Goal: Check status: Check status

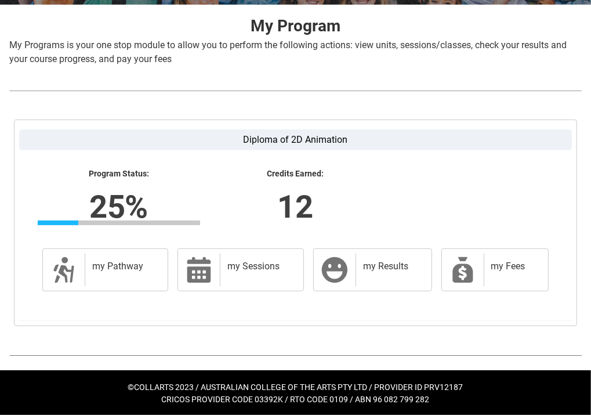
scroll to position [228, 0]
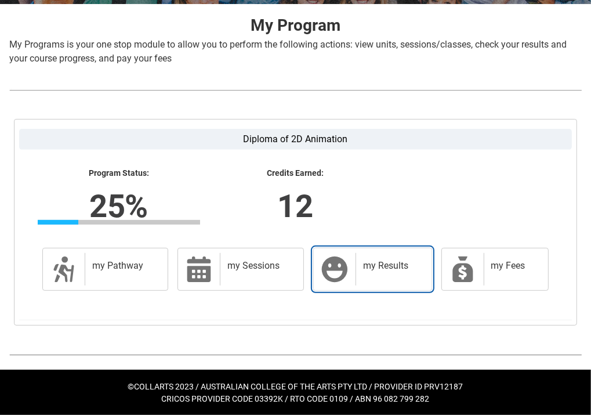
click at [353, 266] on link "my Results my Results" at bounding box center [372, 269] width 119 height 43
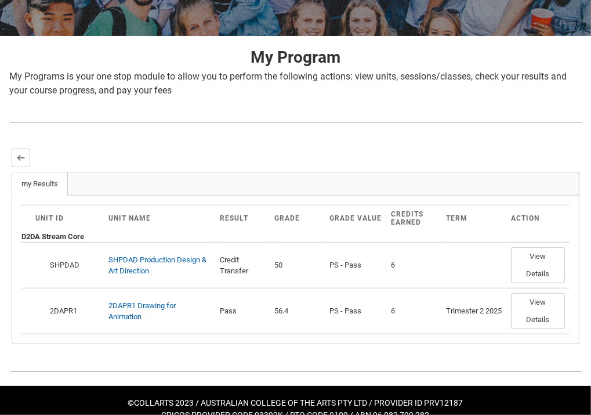
scroll to position [212, 0]
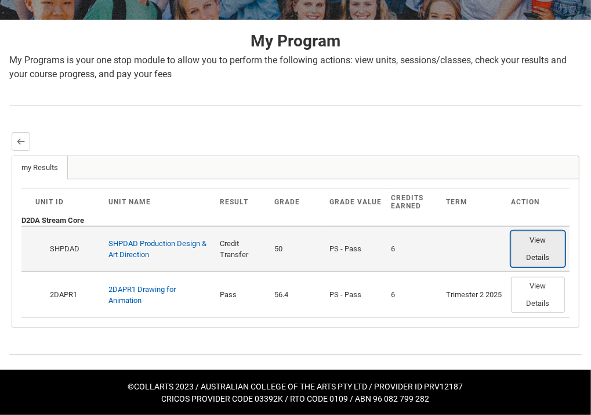
click at [551, 248] on button "View Details" at bounding box center [538, 249] width 54 height 36
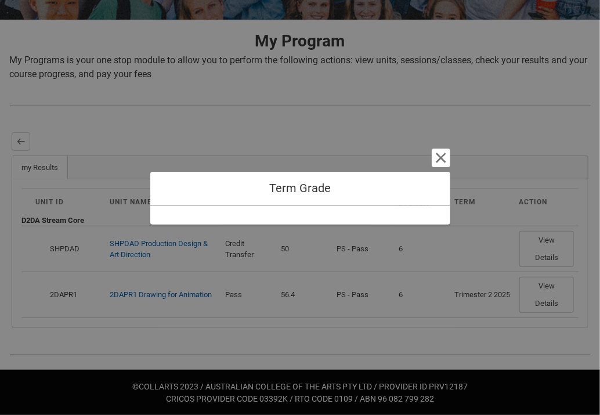
drag, startPoint x: 388, startPoint y: 185, endPoint x: 402, endPoint y: 143, distance: 44.1
click at [402, 143] on div "Term Grade Cancel and close" at bounding box center [300, 207] width 300 height 415
click at [443, 162] on button "Cancel and close" at bounding box center [441, 158] width 19 height 19
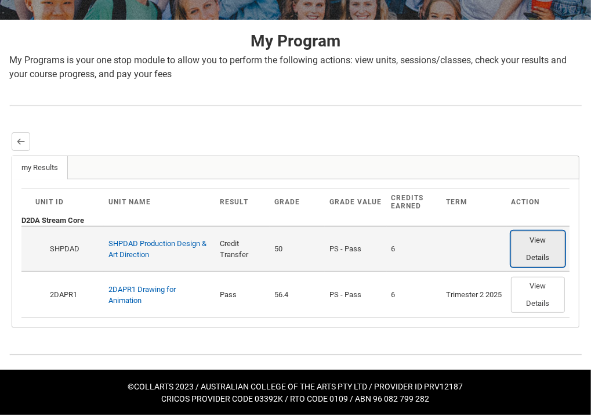
click at [531, 254] on button "View Details" at bounding box center [538, 249] width 54 height 36
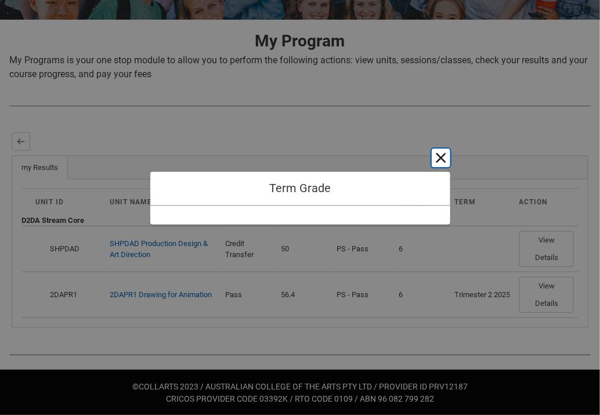
click at [448, 162] on button "Cancel and close" at bounding box center [441, 158] width 19 height 19
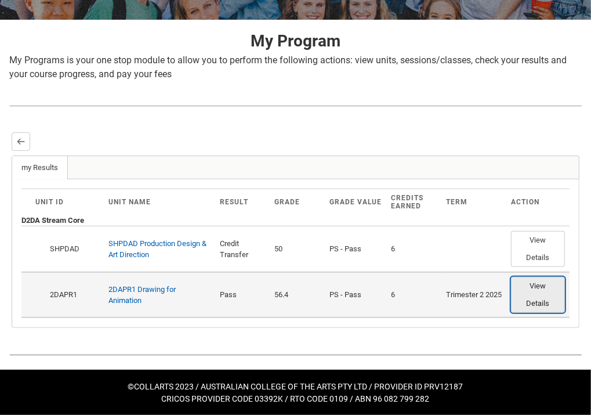
click at [522, 295] on button "View Details" at bounding box center [538, 295] width 54 height 36
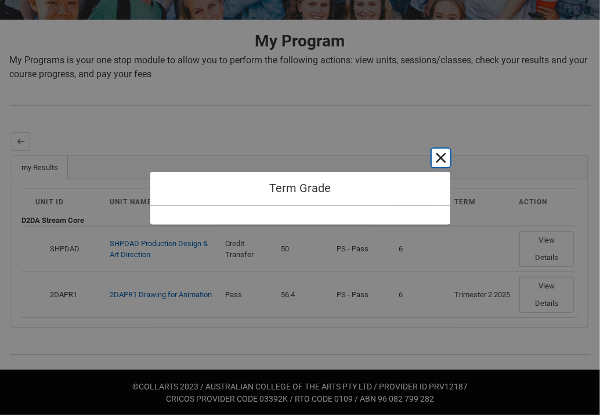
click at [439, 163] on button "Cancel and close" at bounding box center [441, 158] width 19 height 19
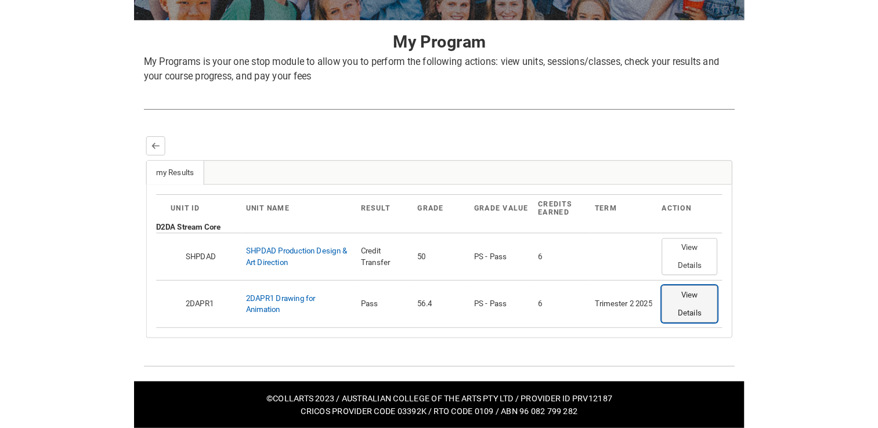
scroll to position [167, 0]
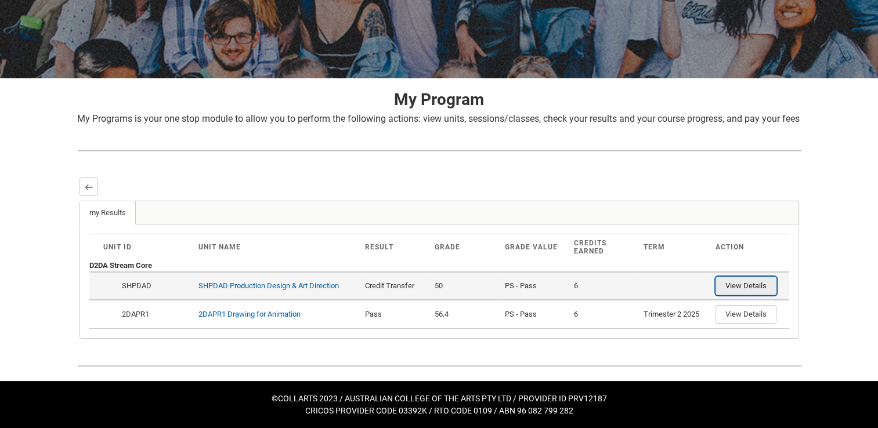
click at [600, 292] on button "View Details" at bounding box center [746, 286] width 61 height 19
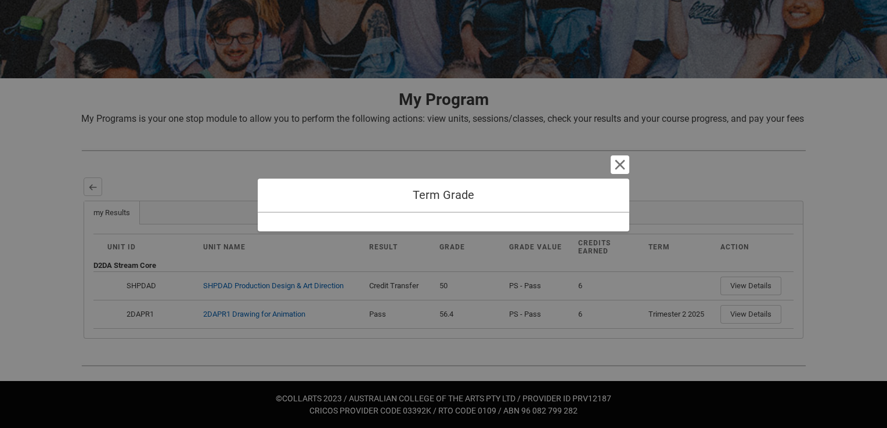
click at [600, 167] on div "Term Grade Cancel and close" at bounding box center [443, 214] width 371 height 428
click at [600, 165] on button "Cancel and close" at bounding box center [620, 165] width 19 height 19
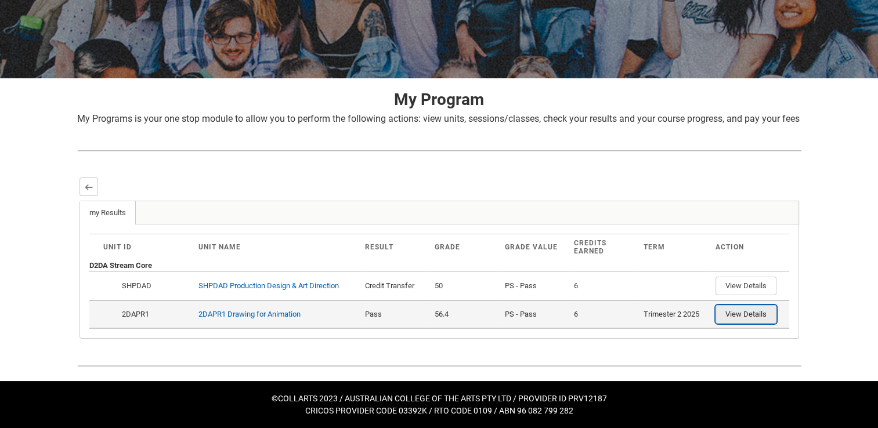
click at [600, 311] on button "View Details" at bounding box center [746, 314] width 61 height 19
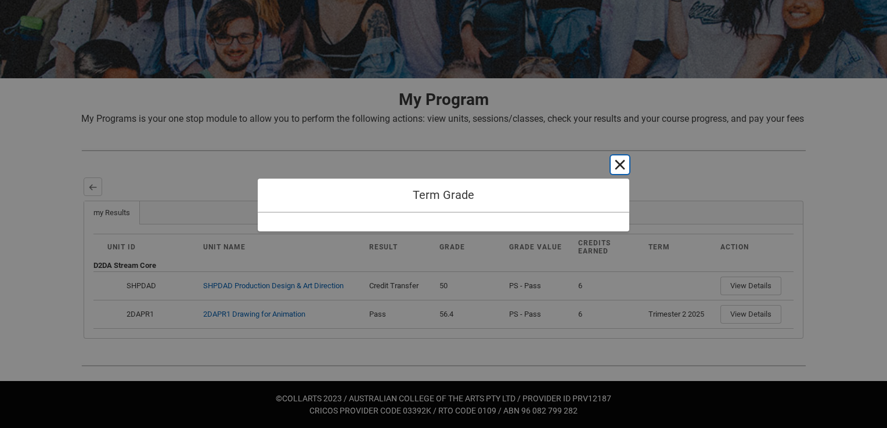
click at [600, 163] on button "Cancel and close" at bounding box center [620, 165] width 19 height 19
